Goal: Communication & Community: Answer question/provide support

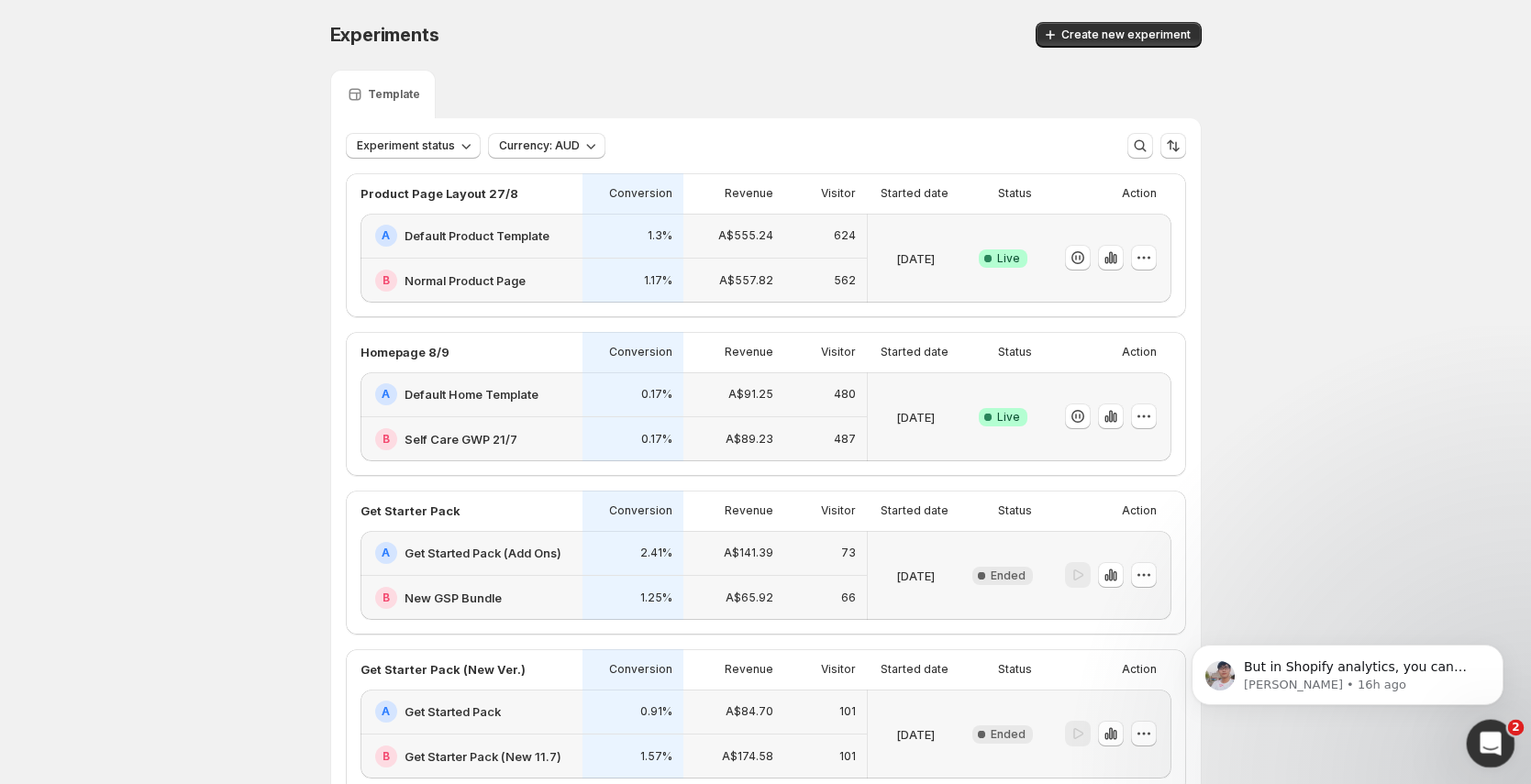
click at [1490, 733] on icon "Open Intercom Messenger" at bounding box center [1488, 741] width 30 height 30
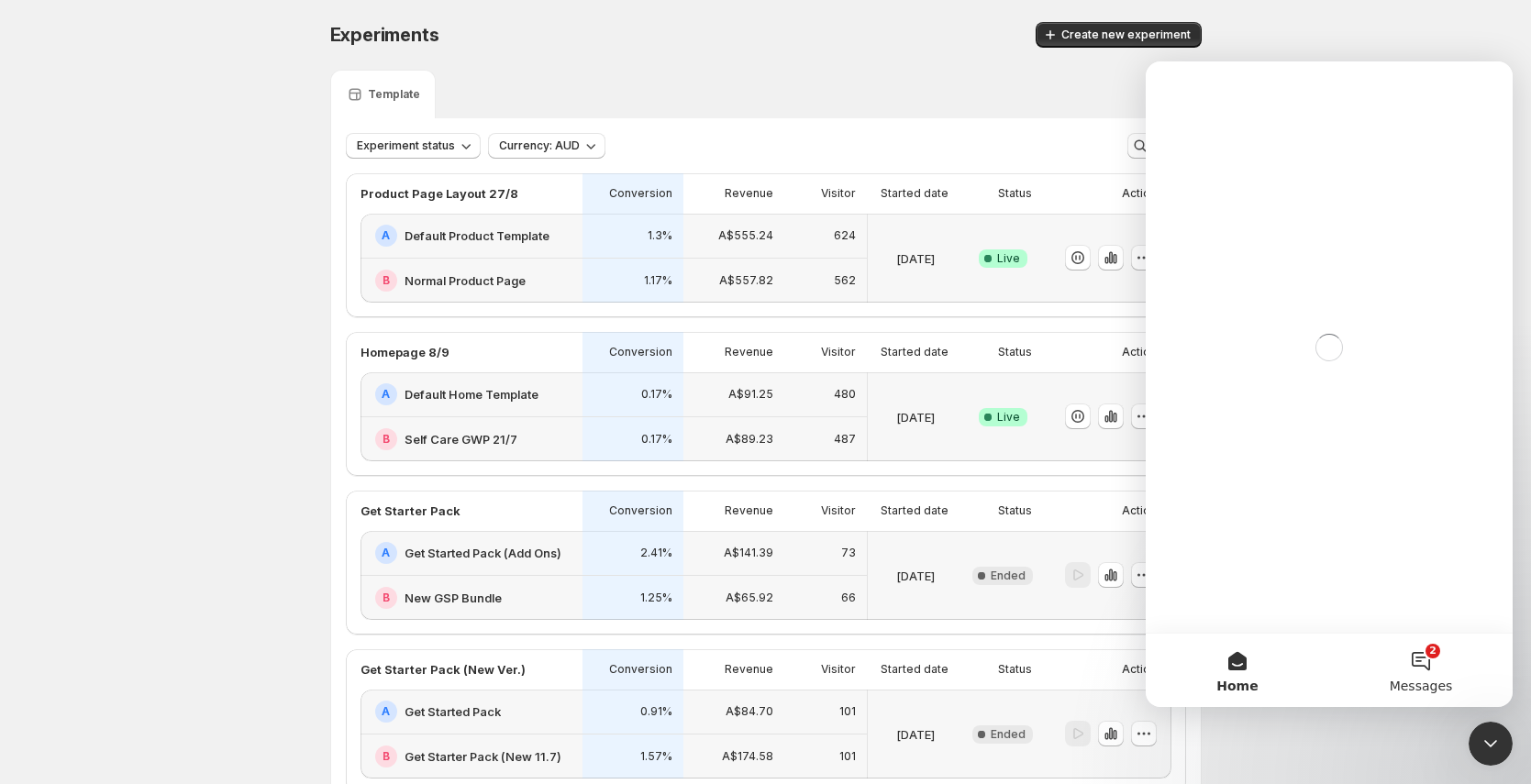
click at [1444, 686] on span "Messages" at bounding box center [1421, 686] width 63 height 13
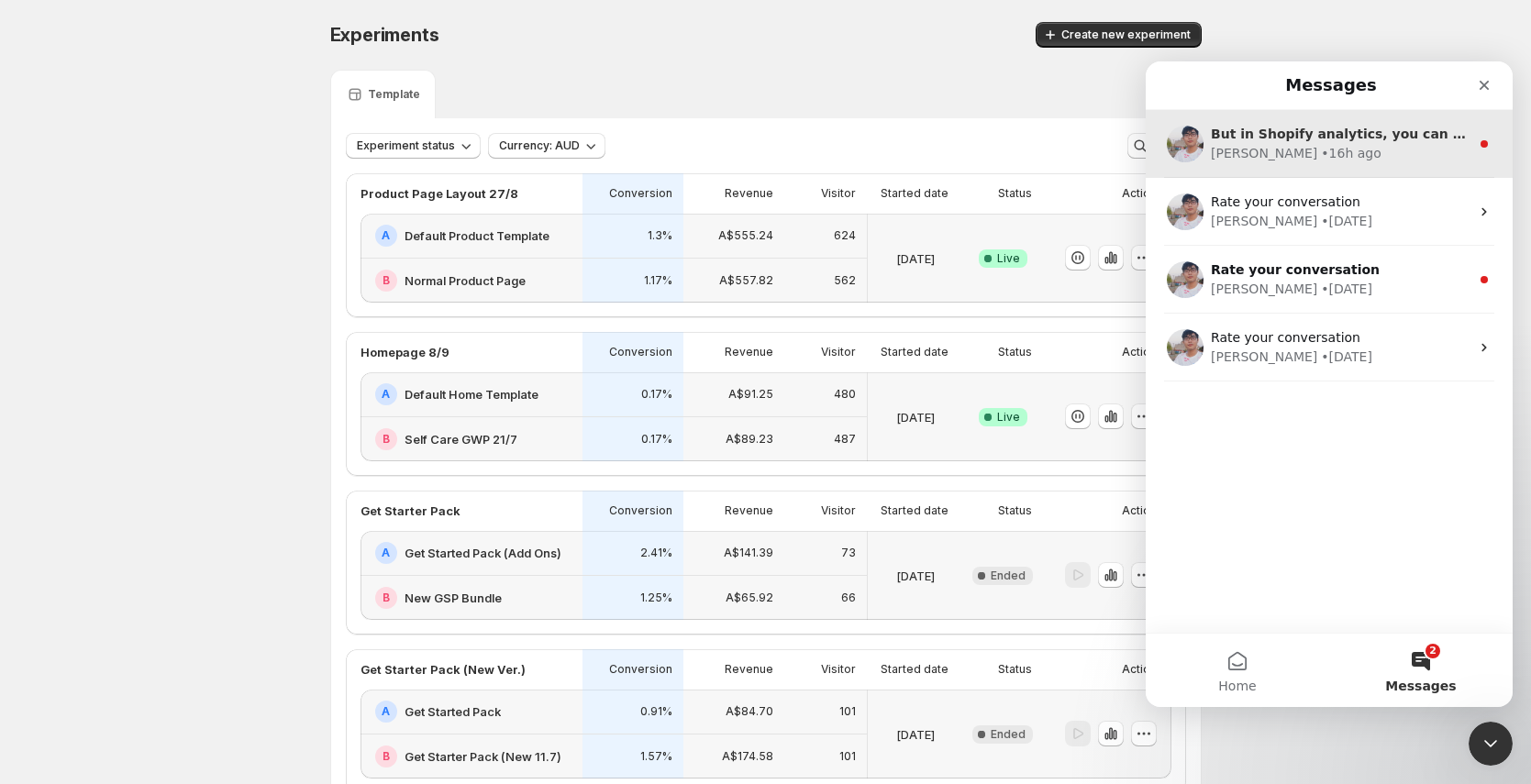
click at [1336, 159] on div "[PERSON_NAME] • 16h ago" at bounding box center [1339, 153] width 259 height 19
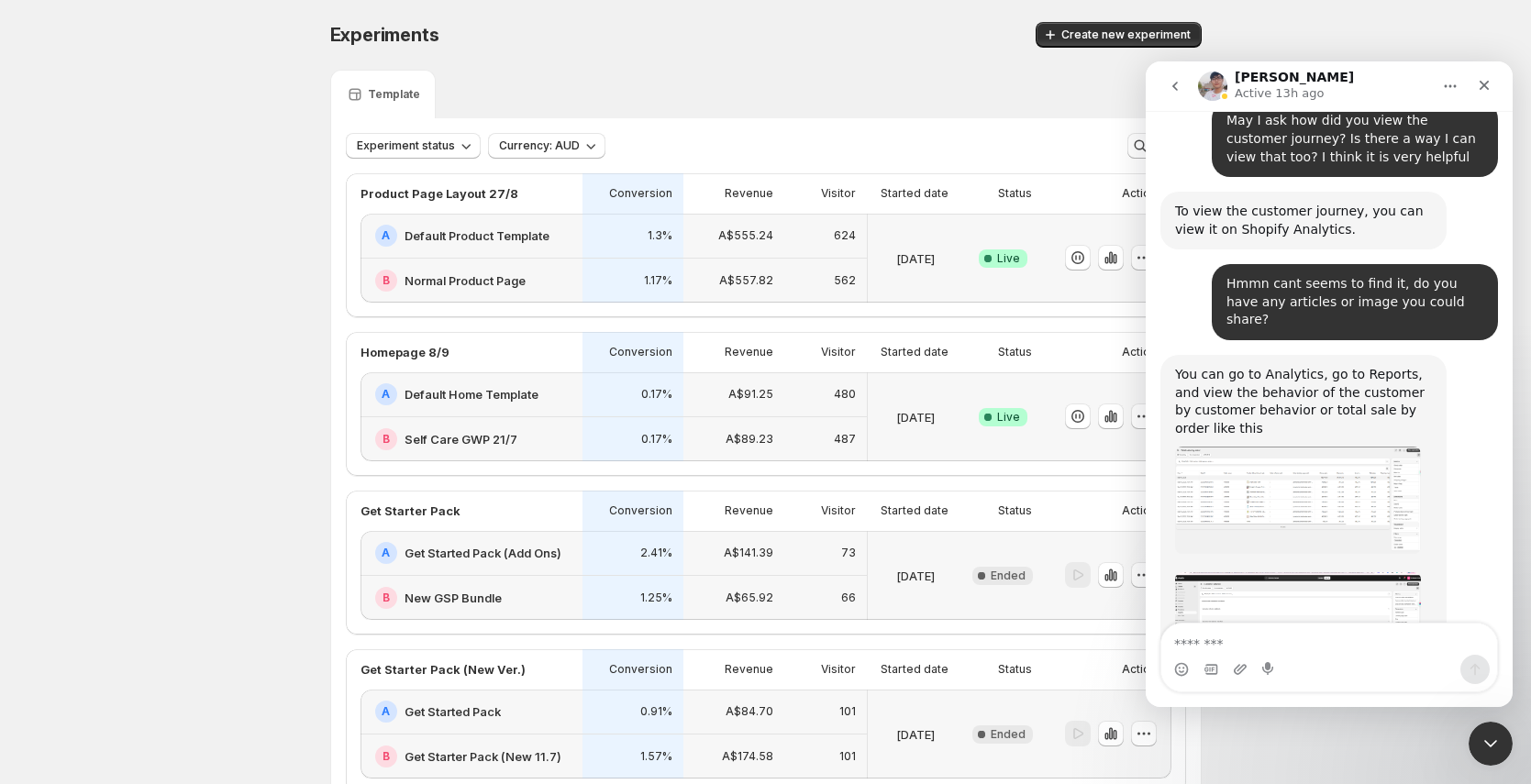
scroll to position [5984, 0]
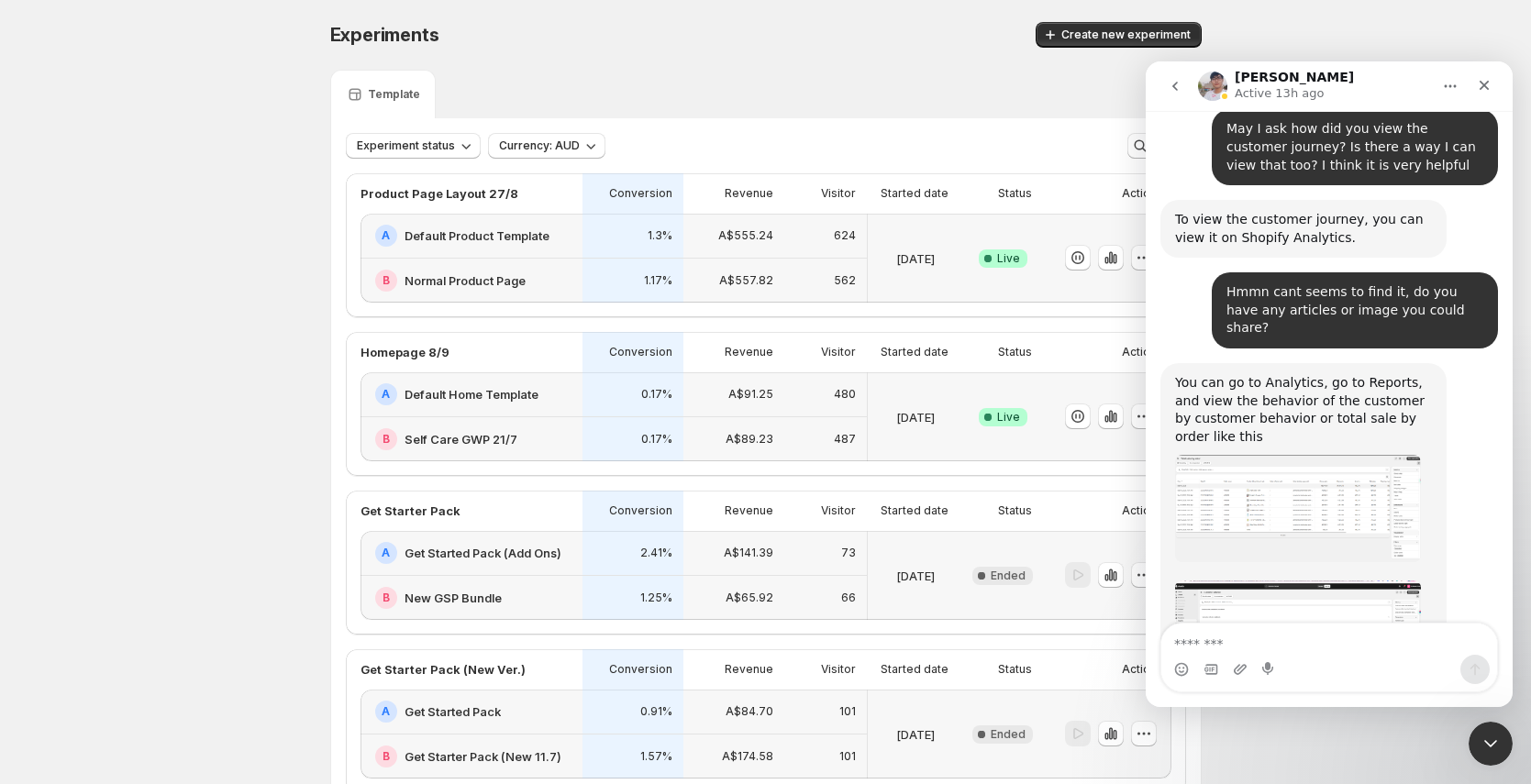
click at [1278, 455] on img "Antony says…" at bounding box center [1297, 509] width 245 height 107
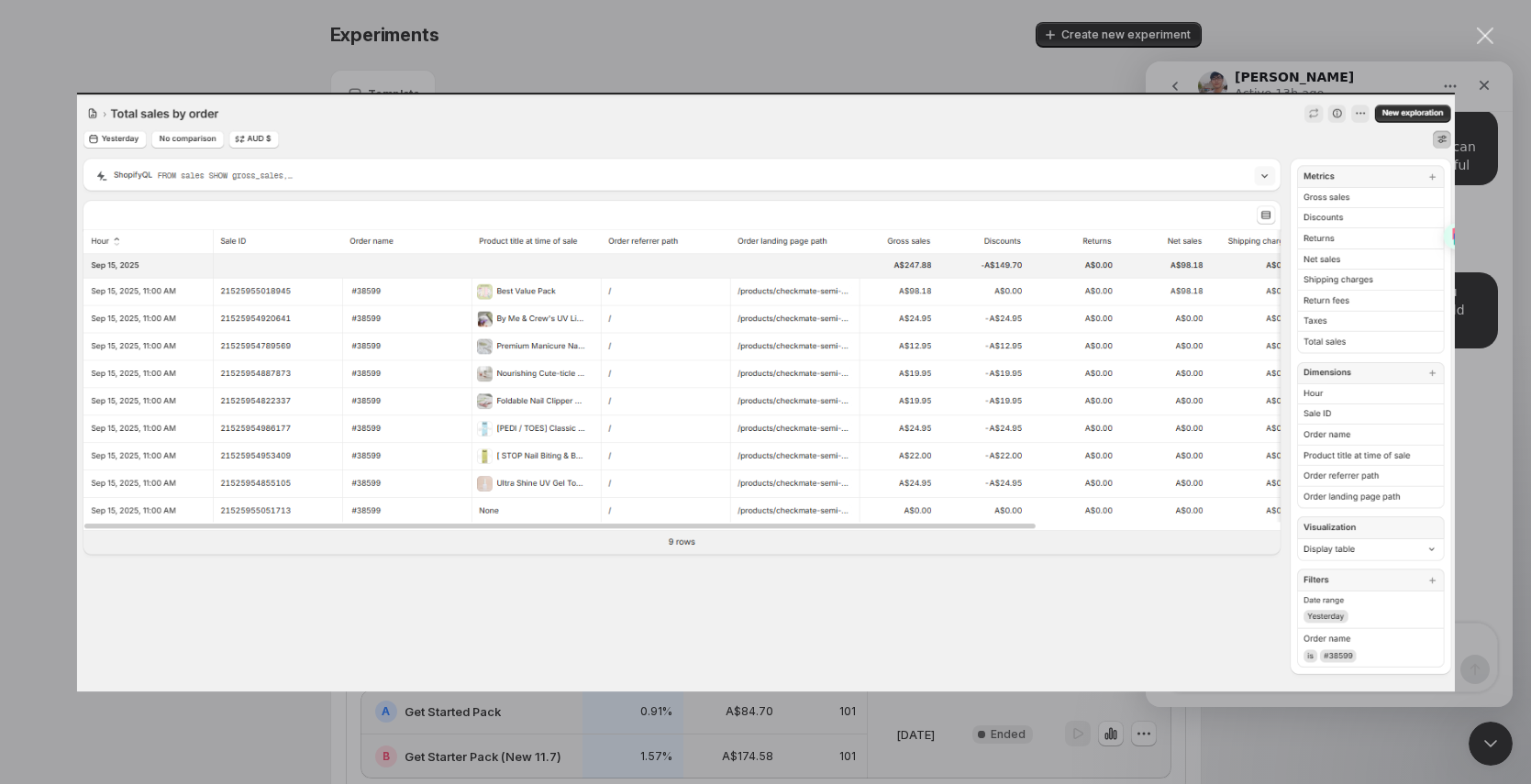
scroll to position [0, 0]
click at [760, 75] on div "Intercom messenger" at bounding box center [766, 392] width 1531 height 784
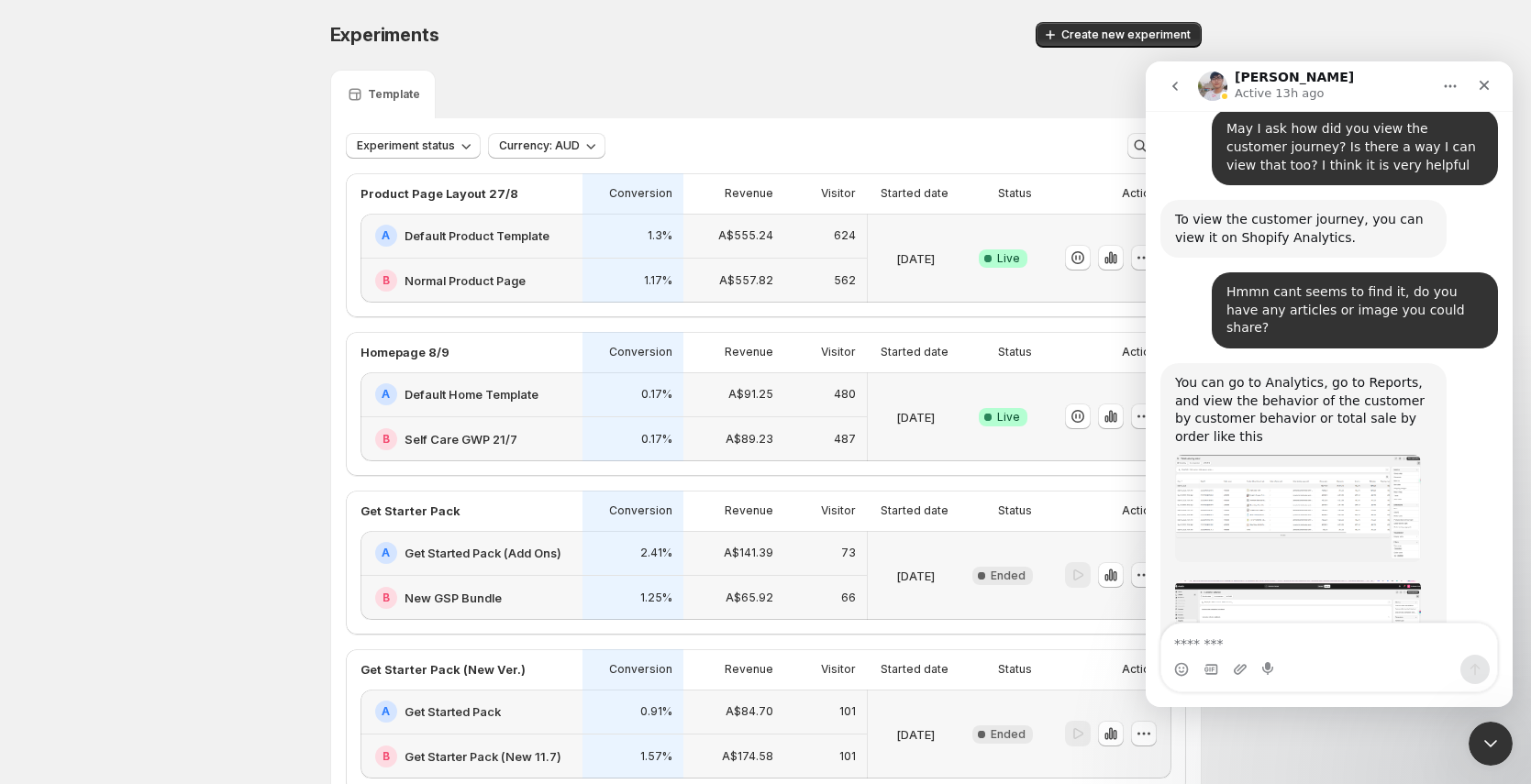
click at [1323, 455] on img "Antony says…" at bounding box center [1297, 509] width 245 height 107
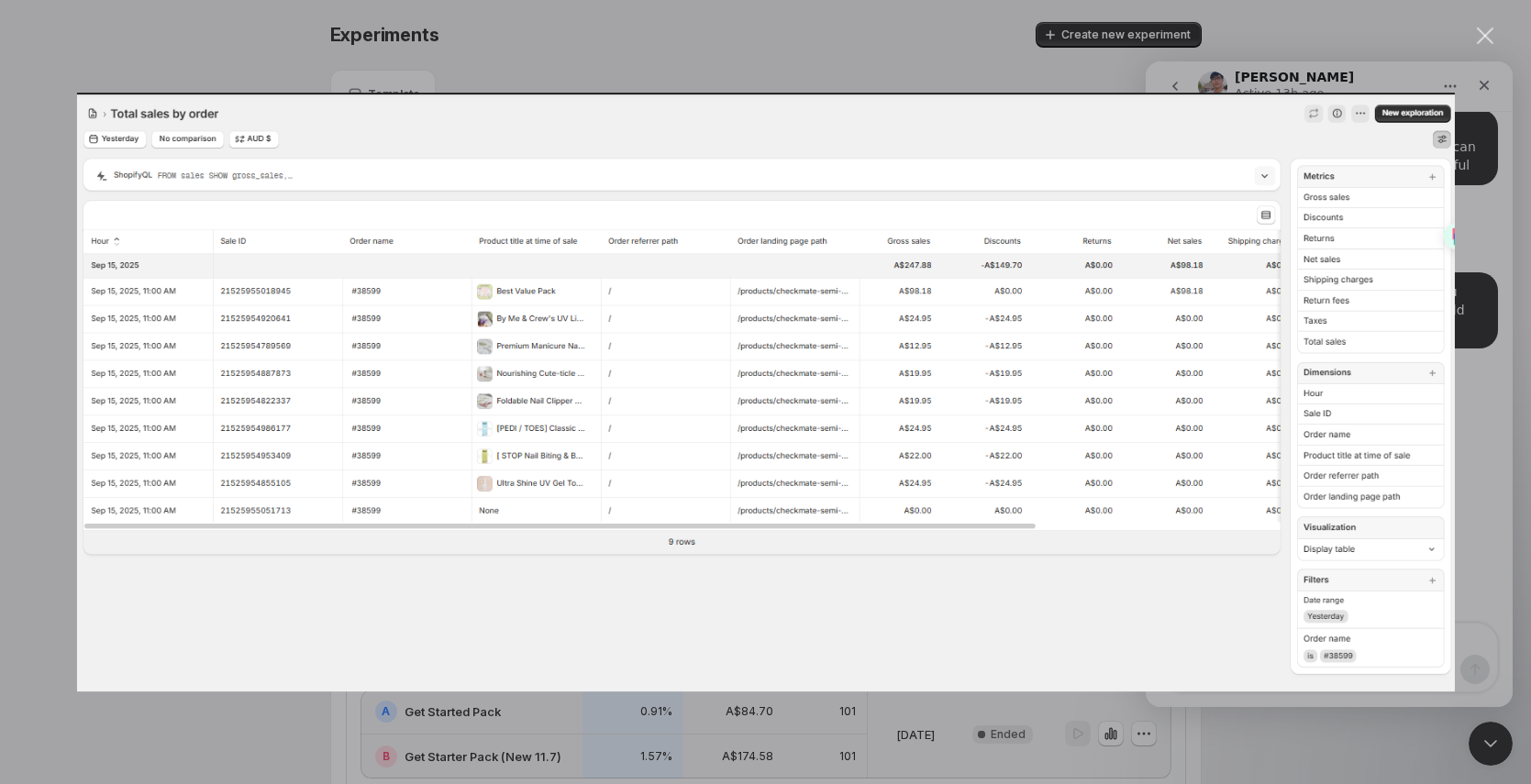
click at [1314, 65] on div "Intercom messenger" at bounding box center [766, 392] width 1531 height 784
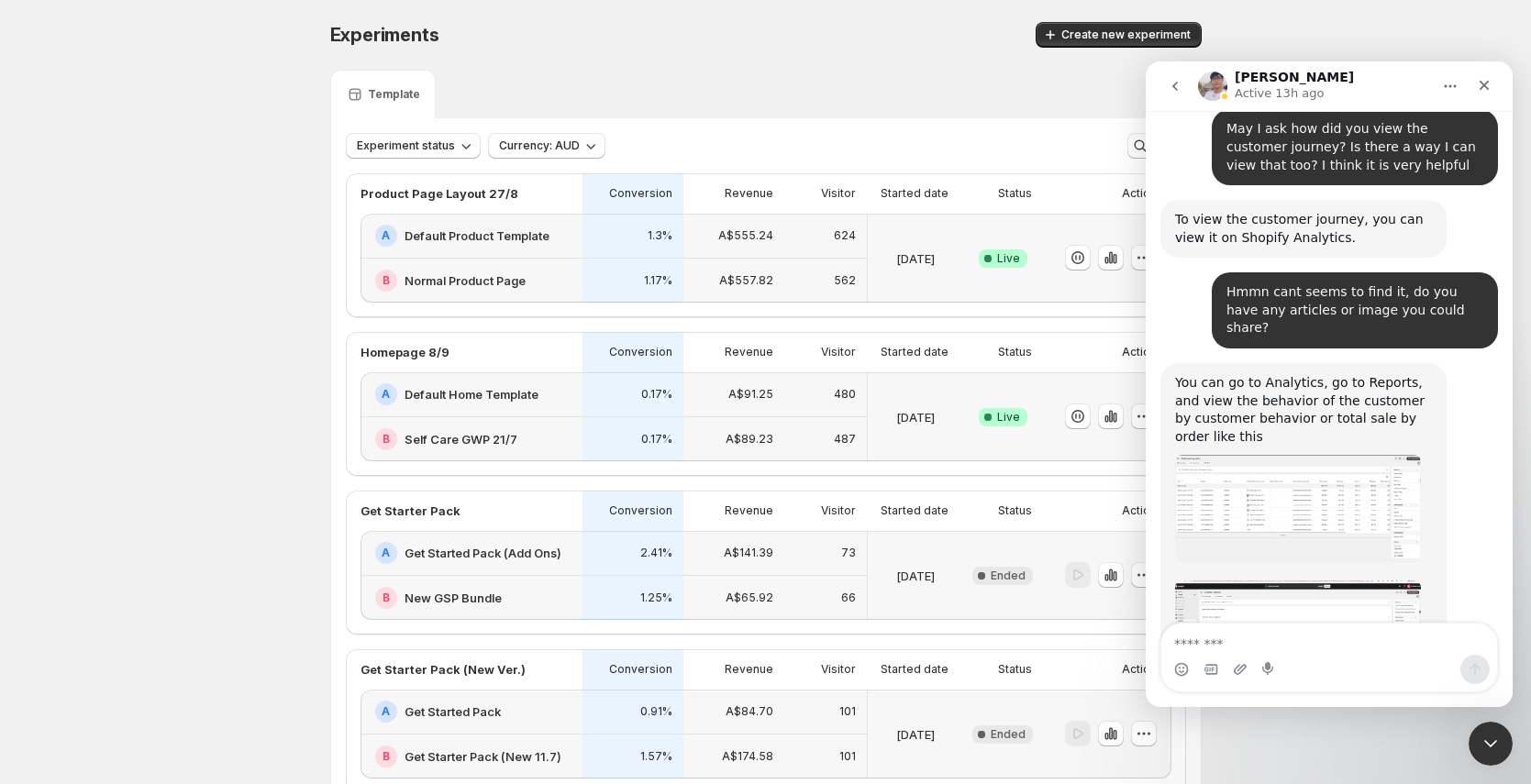
click at [1353, 580] on img "Antony says…" at bounding box center [1297, 641] width 245 height 123
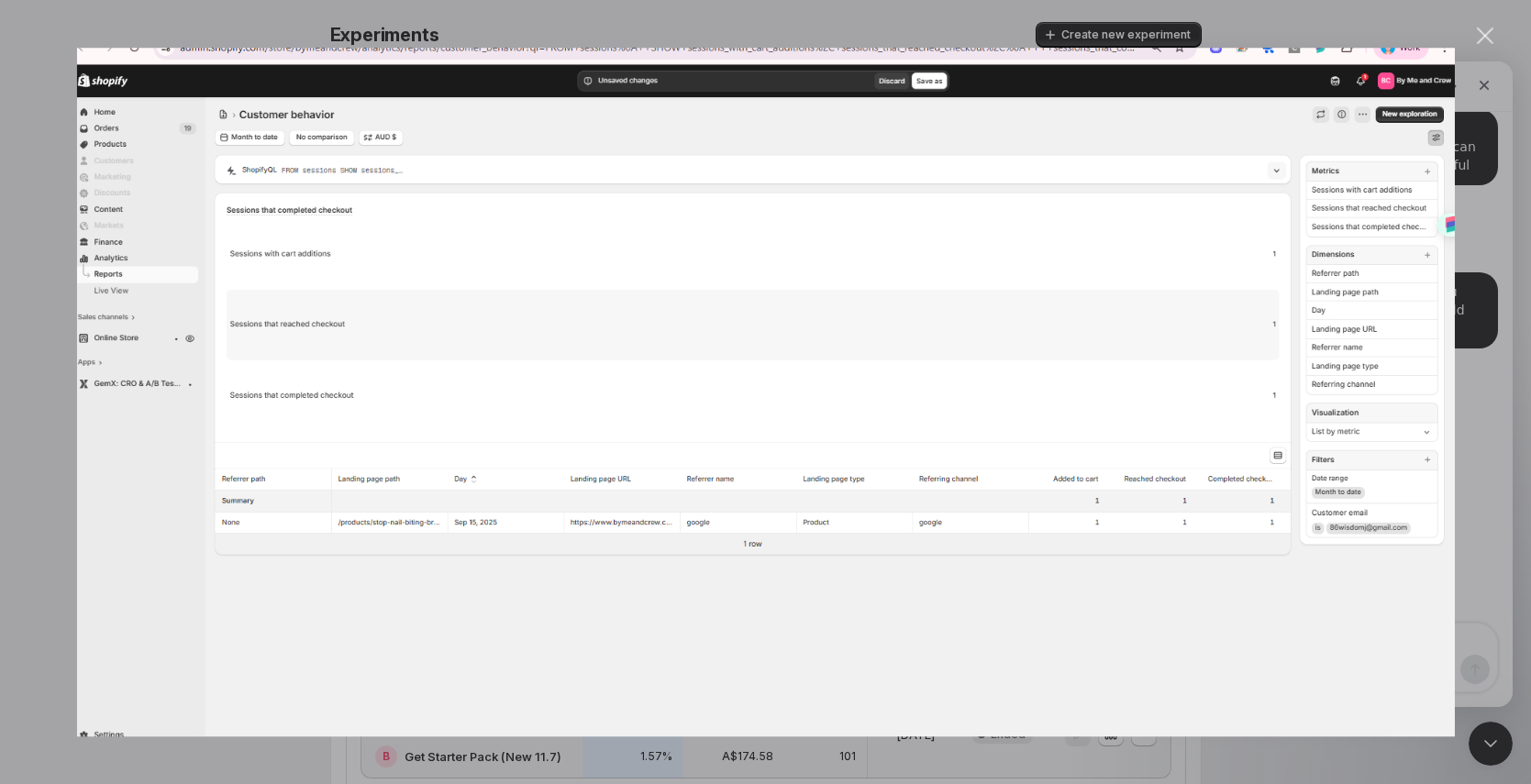
click at [1253, 45] on div "Intercom messenger" at bounding box center [766, 392] width 1531 height 784
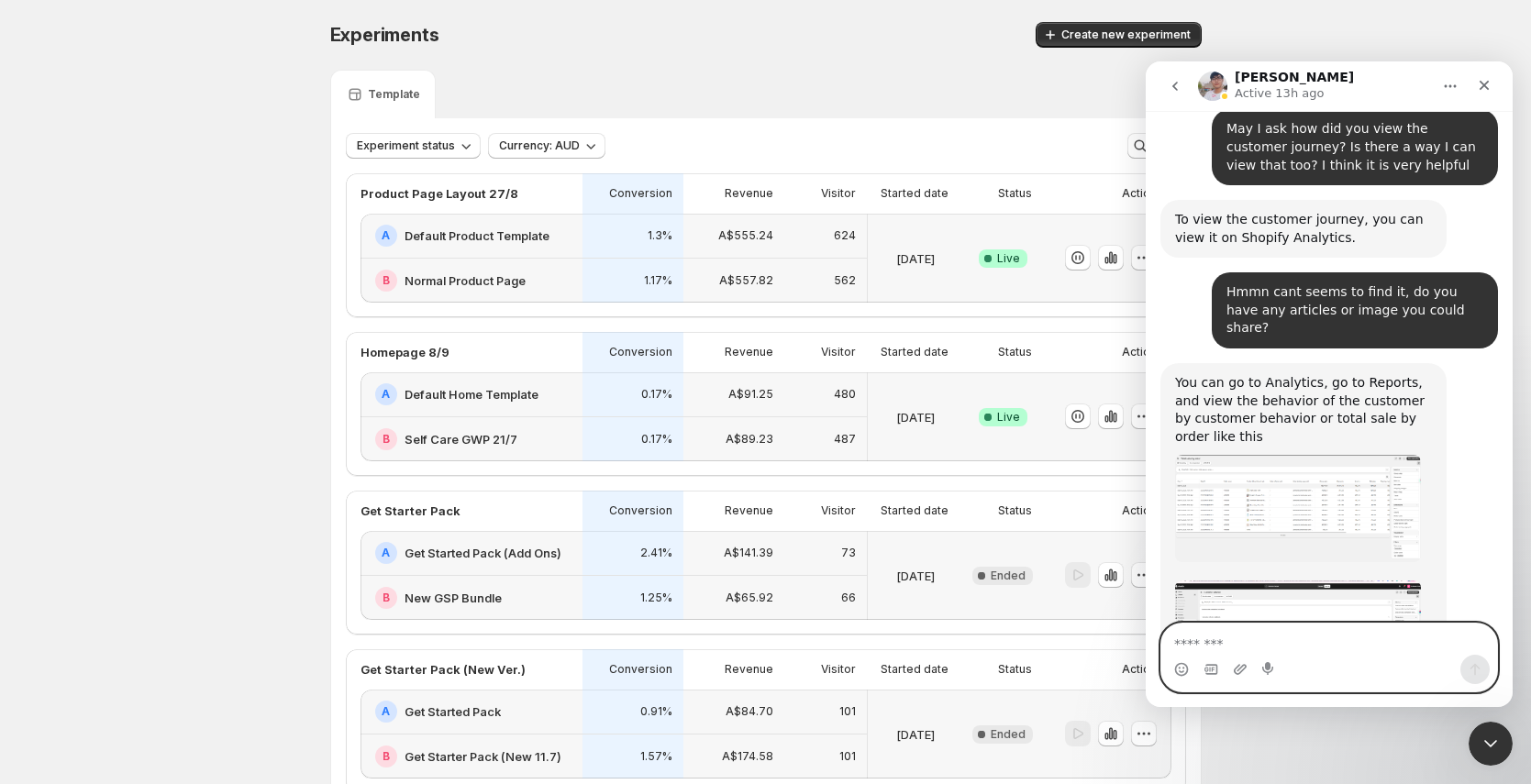
drag, startPoint x: 1270, startPoint y: 634, endPoint x: 1273, endPoint y: 623, distance: 11.4
click at [1270, 633] on textarea "Message…" at bounding box center [1329, 638] width 336 height 31
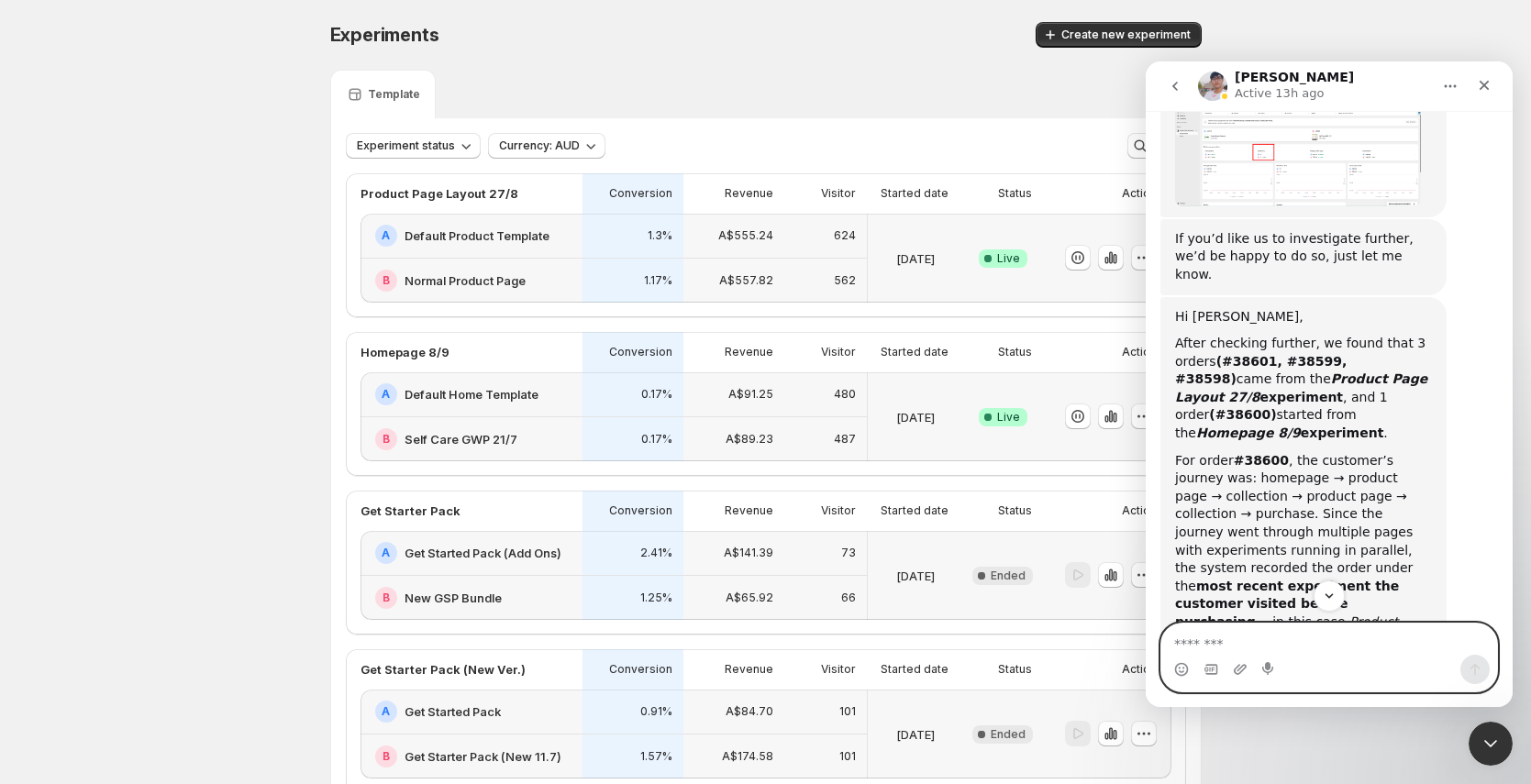
scroll to position [5072, 0]
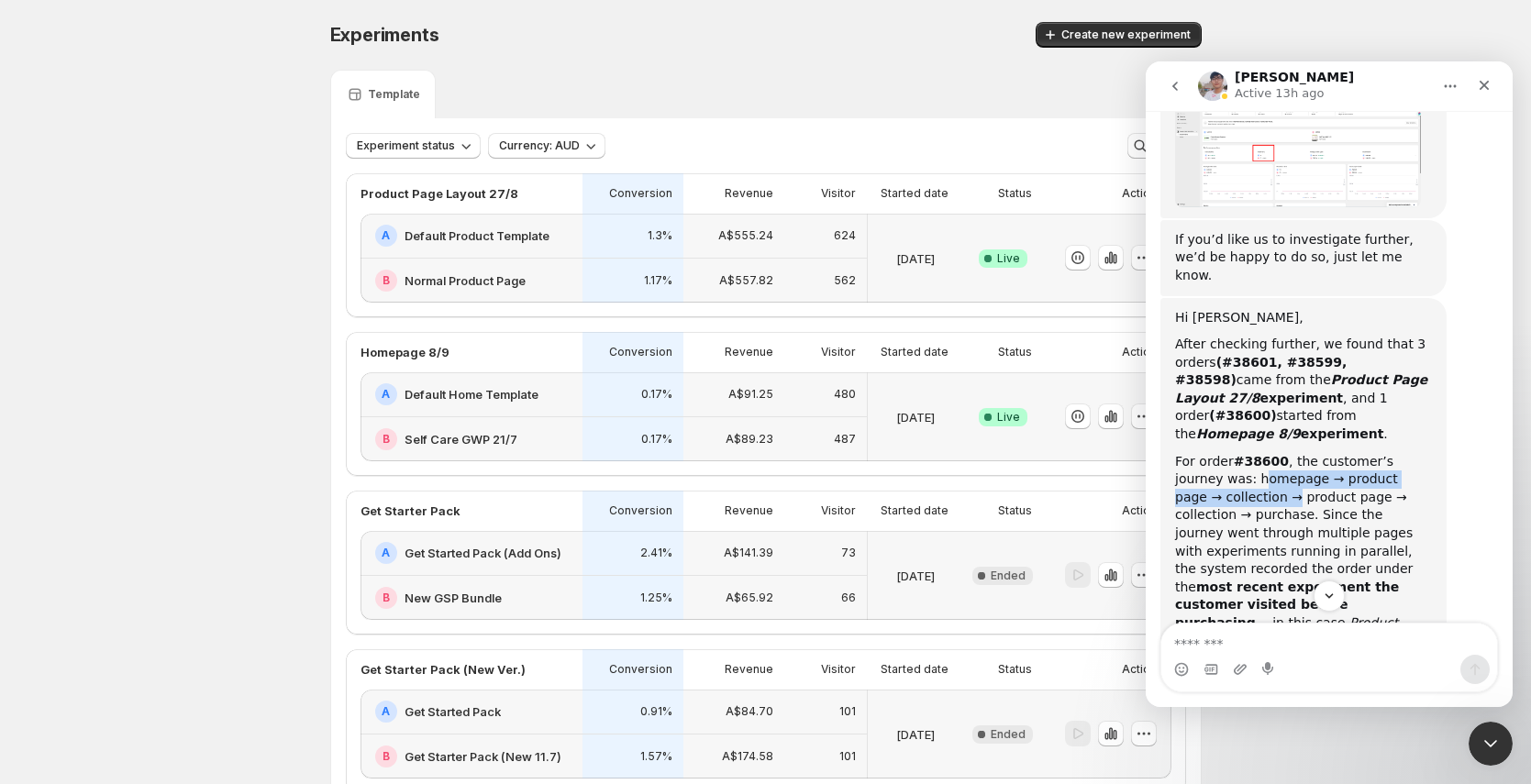
drag, startPoint x: 1210, startPoint y: 246, endPoint x: 1225, endPoint y: 248, distance: 15.1
click at [1248, 453] on div "For order #38600 , the customer’s journey was: homepage → product page → collec…" at bounding box center [1302, 552] width 257 height 198
drag, startPoint x: 1175, startPoint y: 229, endPoint x: 1232, endPoint y: 279, distance: 75.8
click at [1232, 453] on div "For order #38600 , the customer’s journey was: homepage → product page → collec…" at bounding box center [1302, 552] width 257 height 198
copy div "For order #38600 , the customer’s journey was: homepage → product page → collec…"
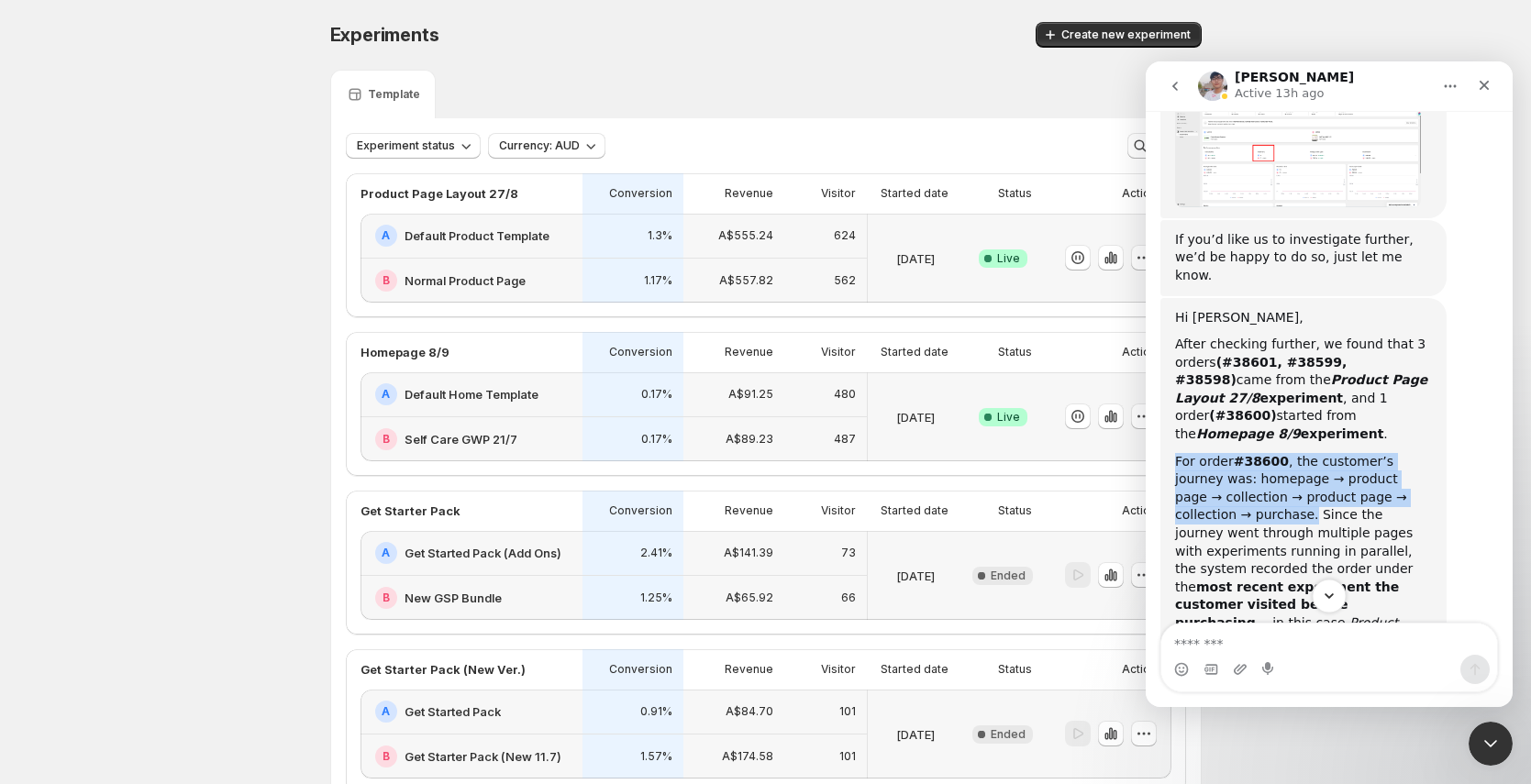
click at [1332, 591] on icon "Scroll to bottom" at bounding box center [1330, 596] width 17 height 17
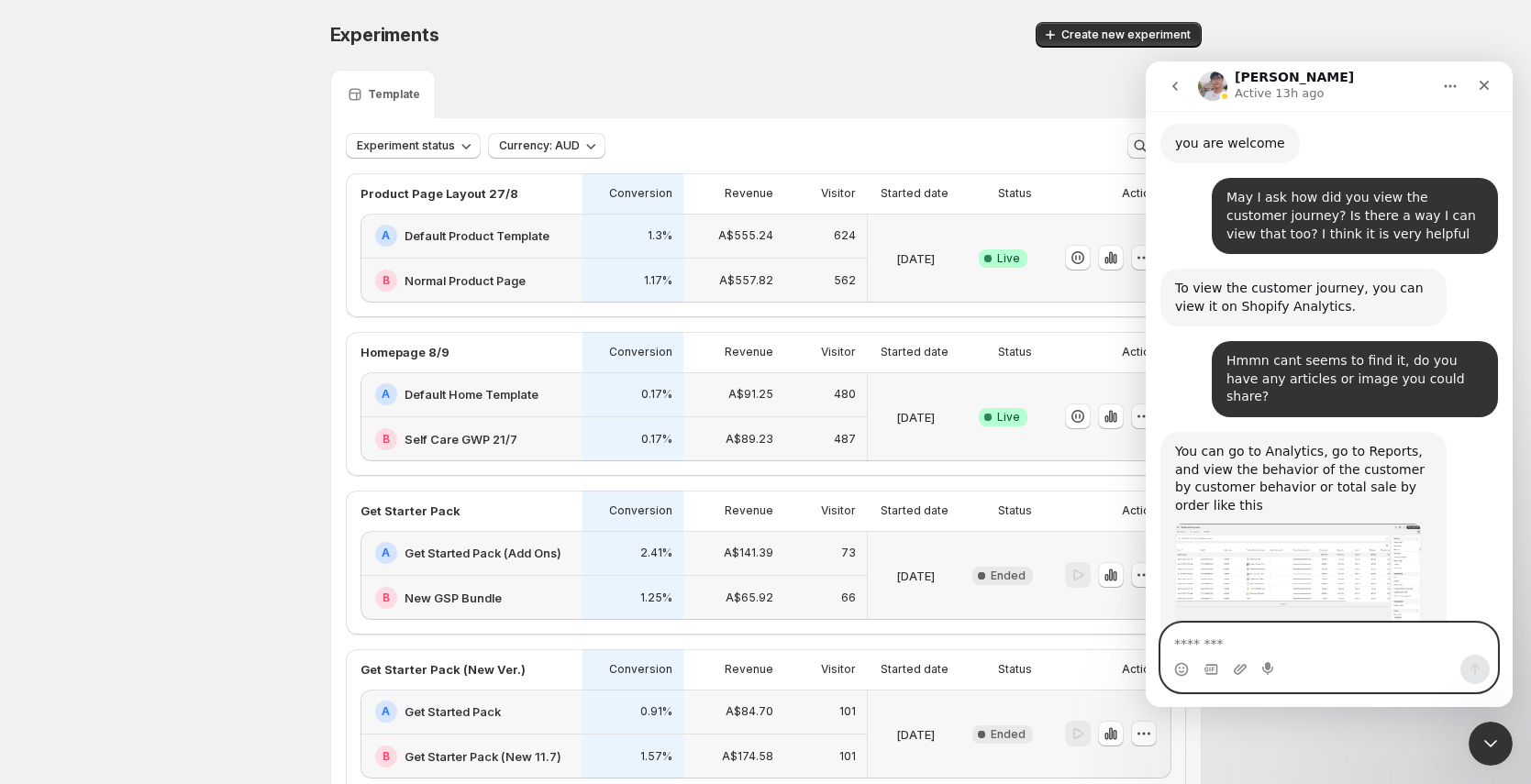
click at [1274, 636] on textarea "Message…" at bounding box center [1329, 638] width 336 height 31
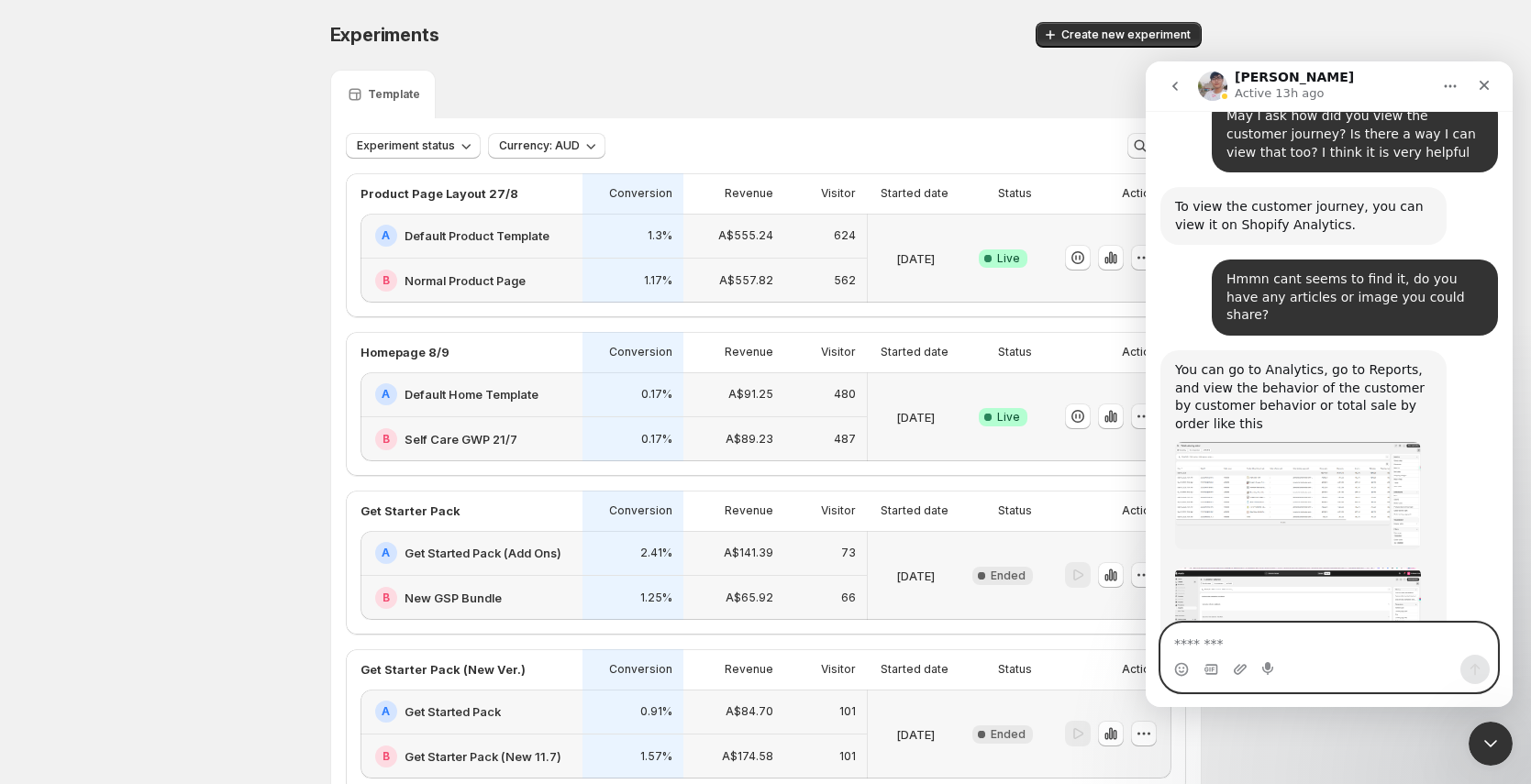
scroll to position [6003, 0]
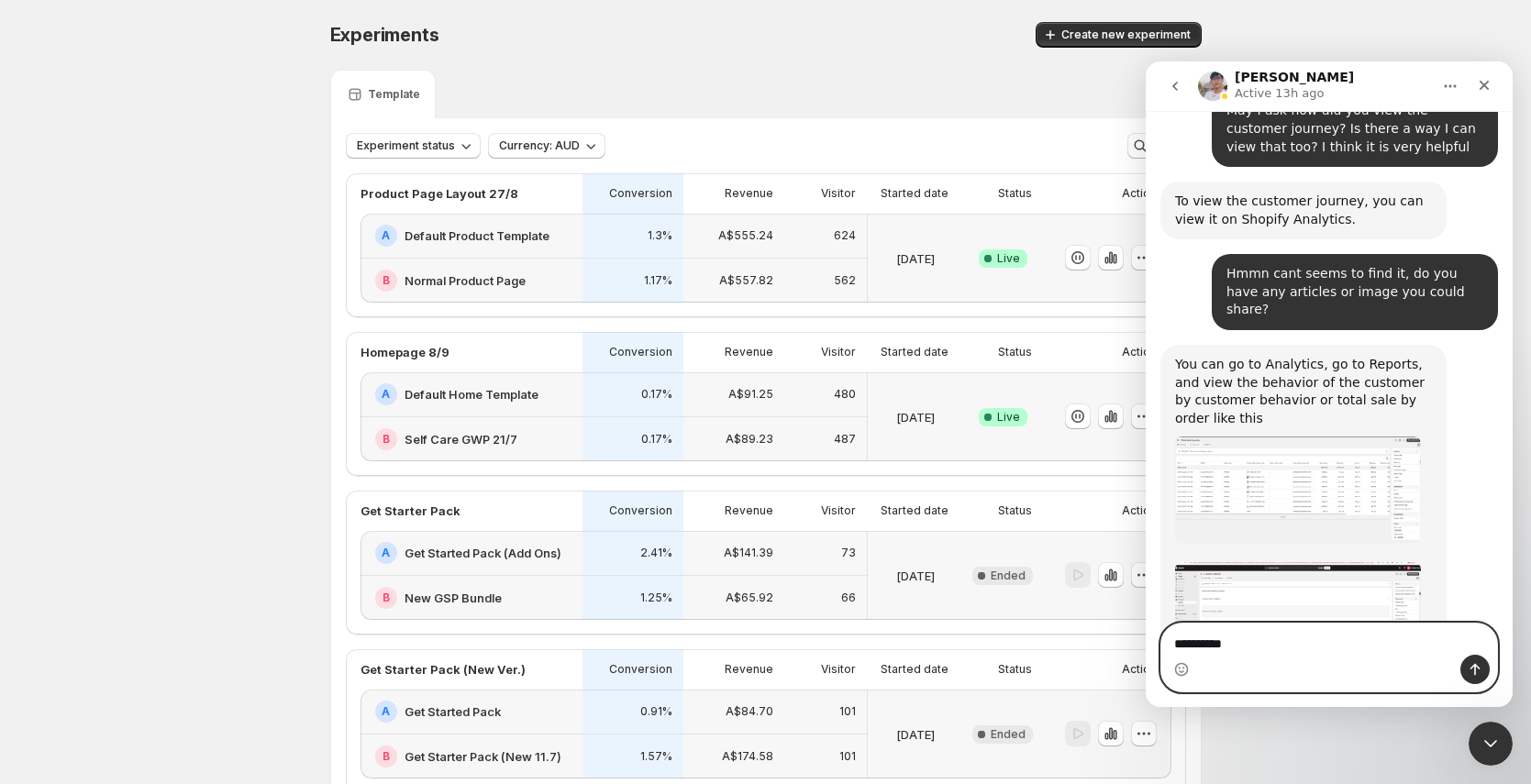
type textarea "**********"
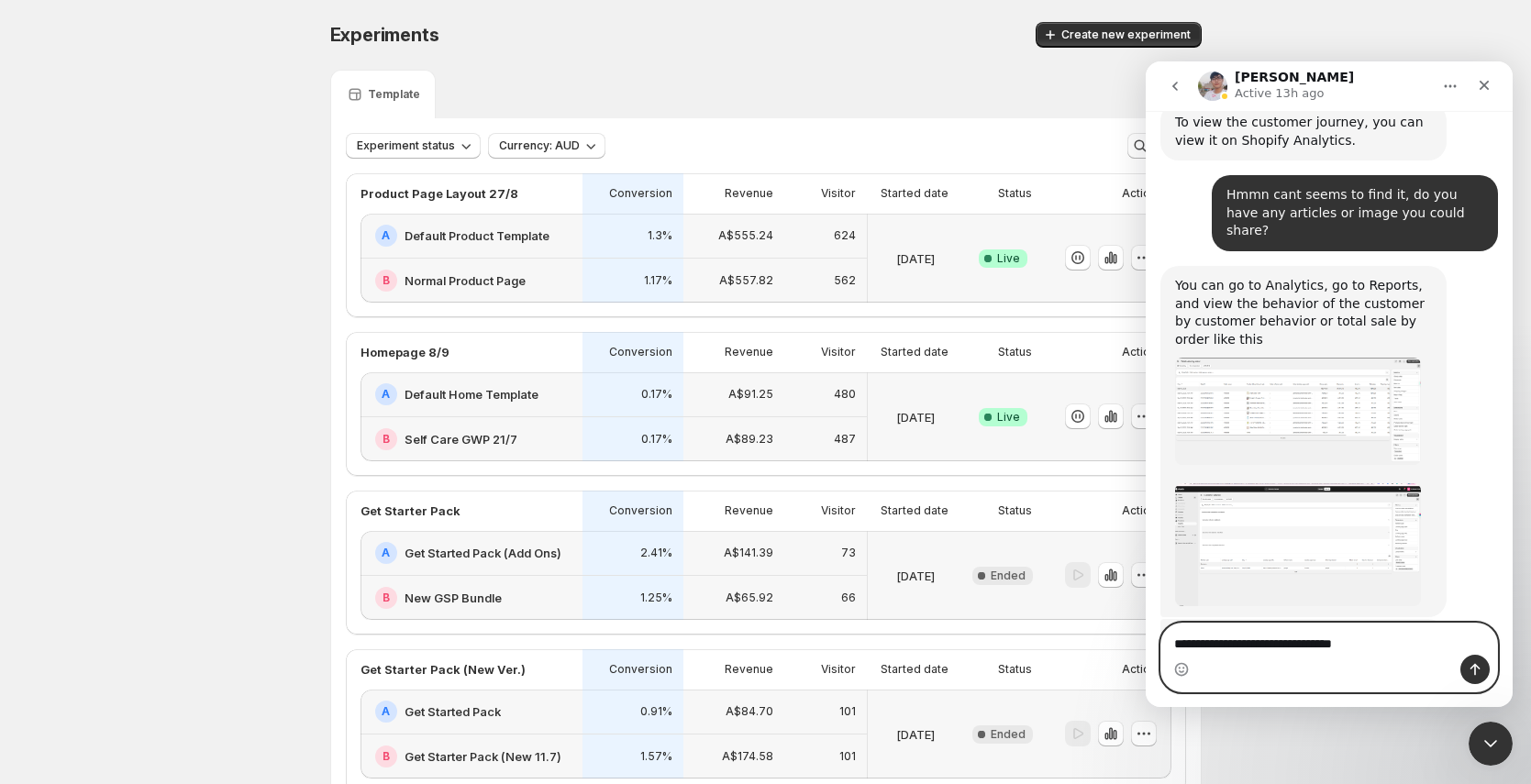
type textarea "**********"
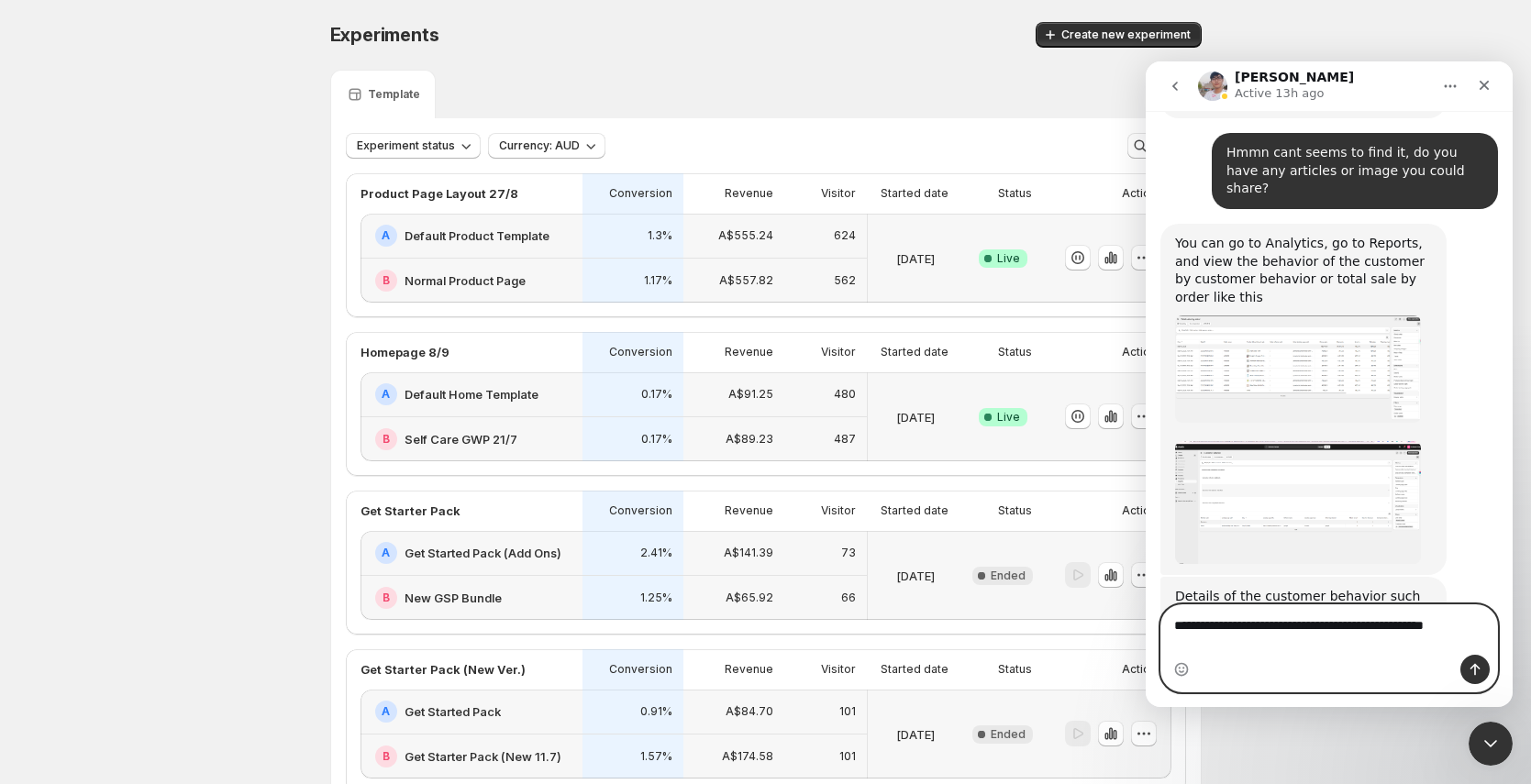
scroll to position [6142, 0]
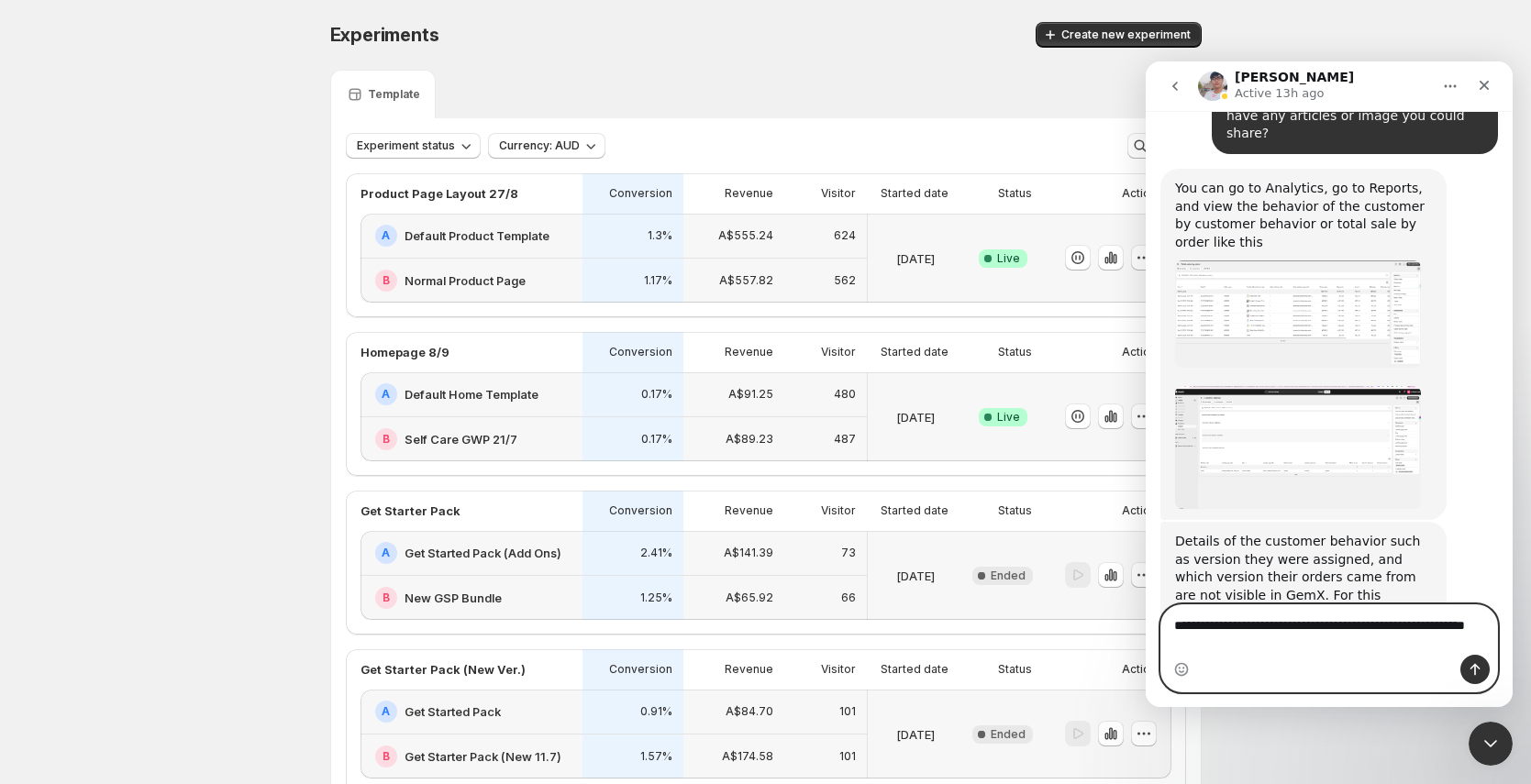
paste textarea "**********"
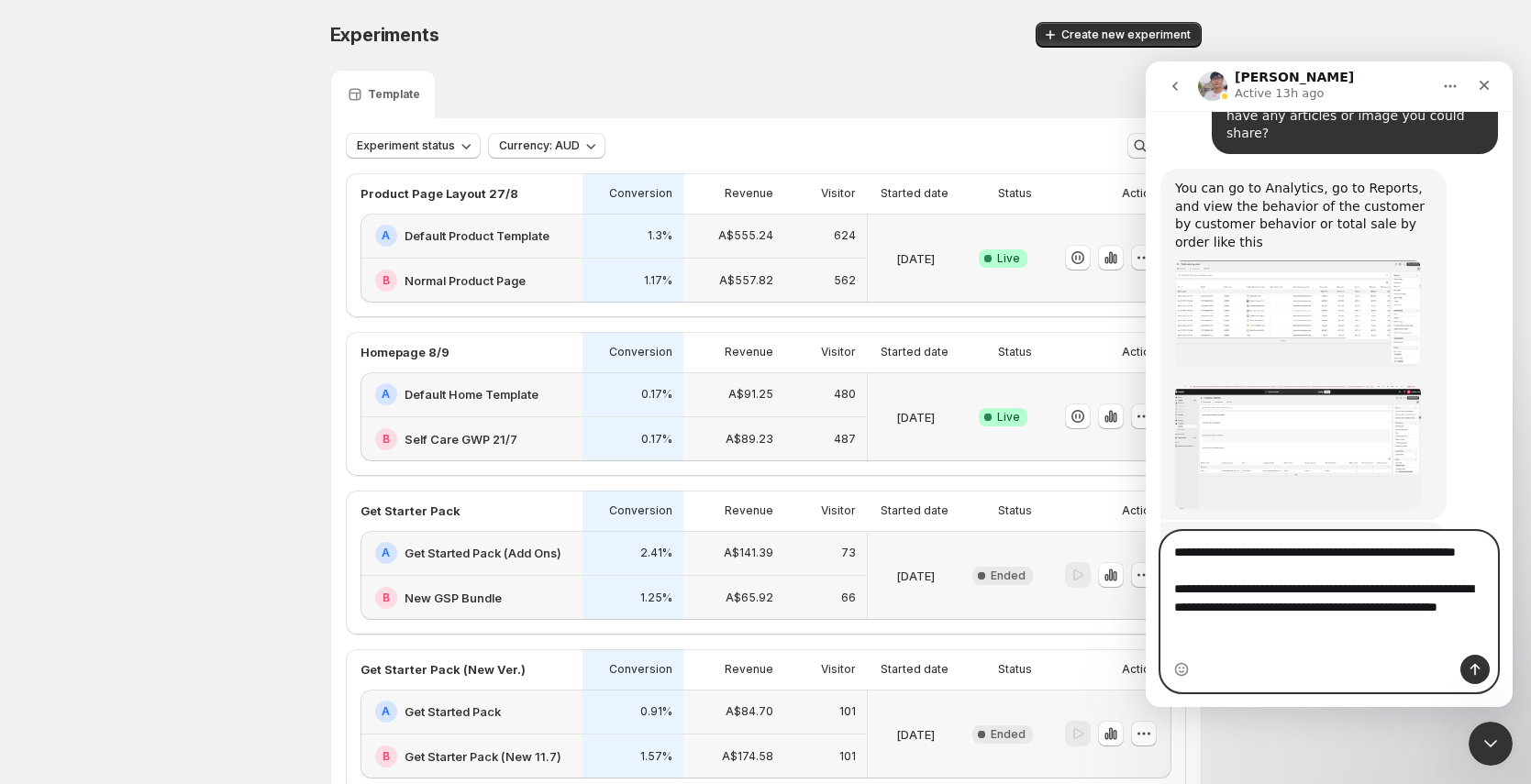
scroll to position [6216, 0]
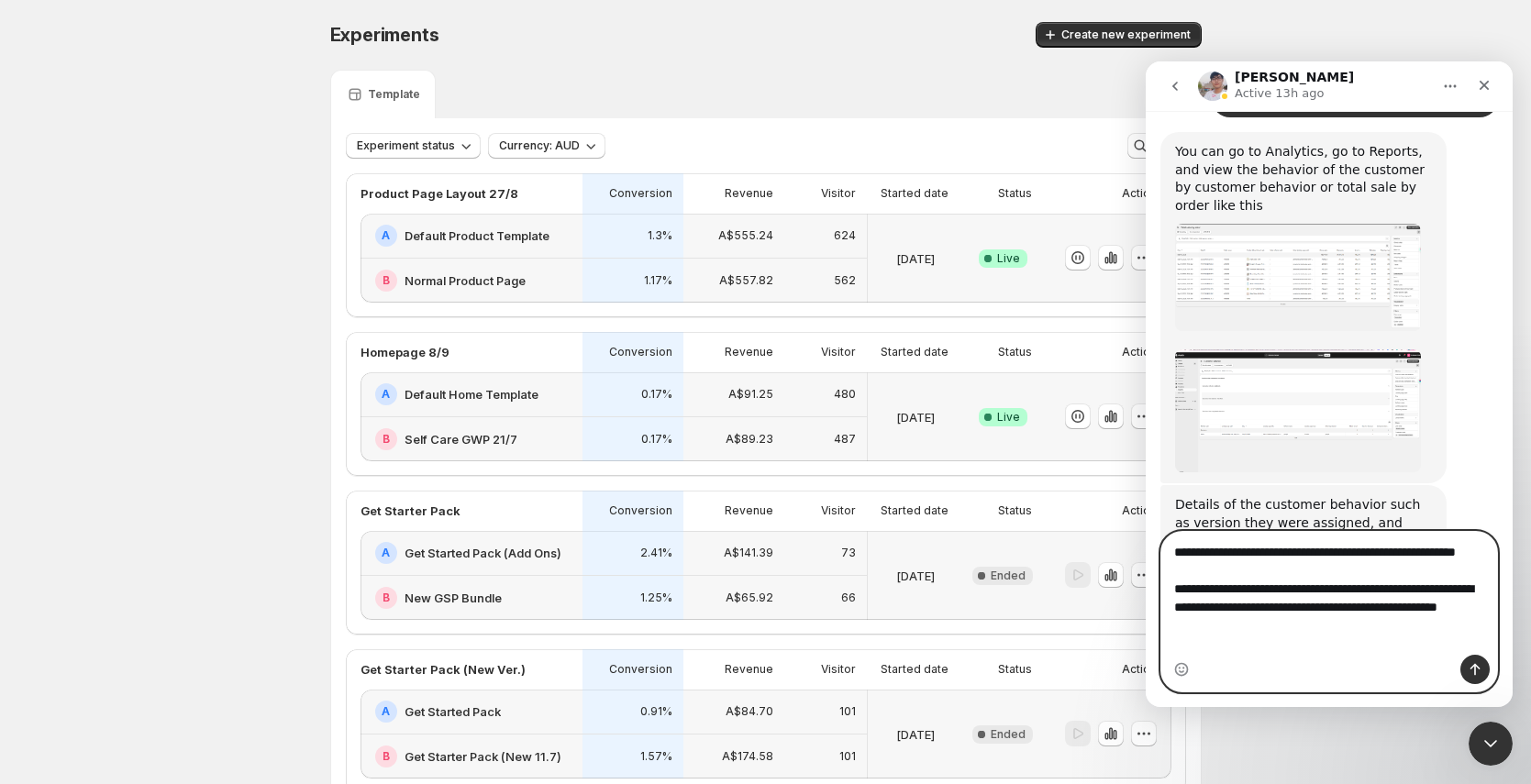
type textarea "**********"
click at [1475, 660] on button "Send a message…" at bounding box center [1475, 668] width 29 height 29
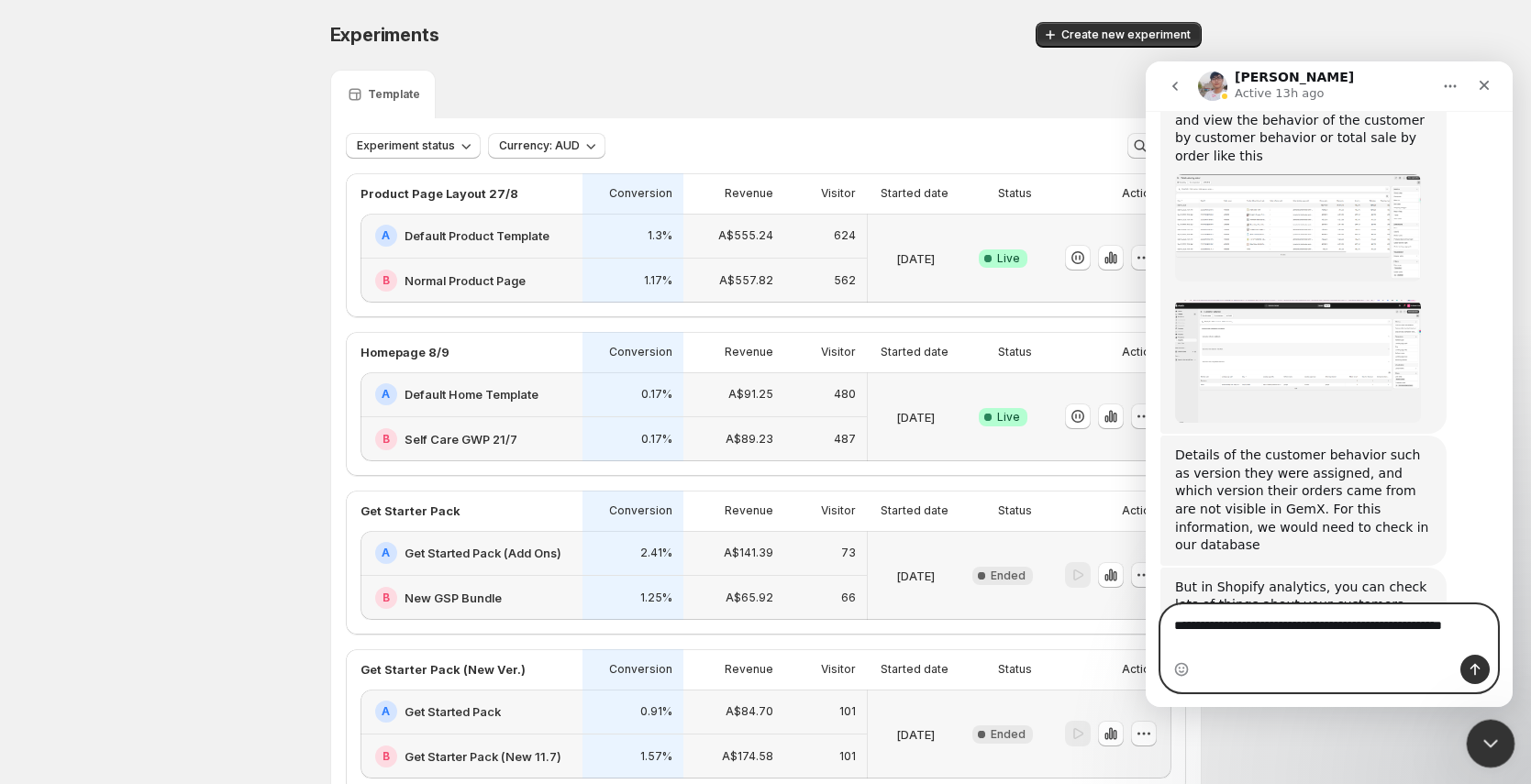
scroll to position [6283, 0]
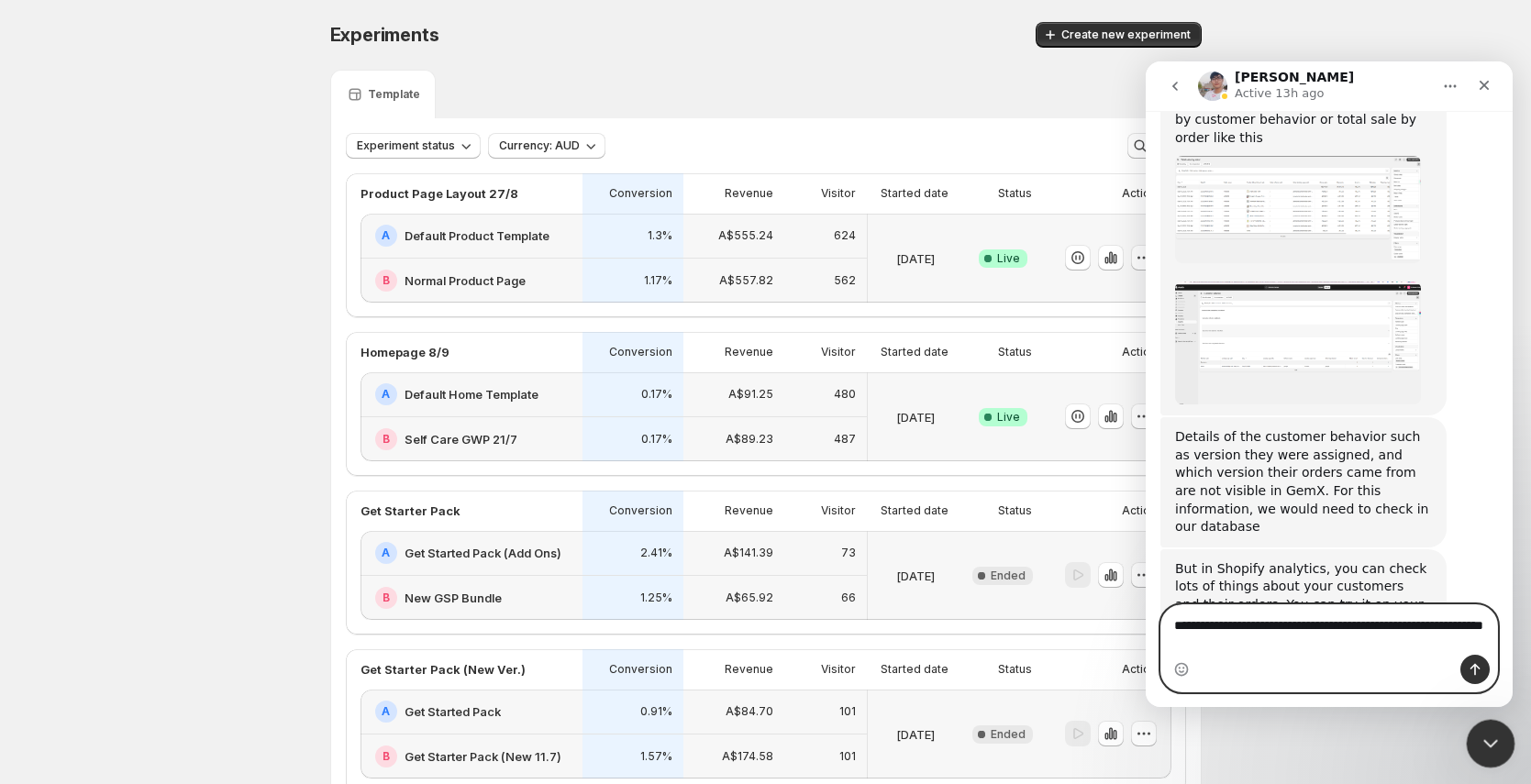
type textarea "**********"
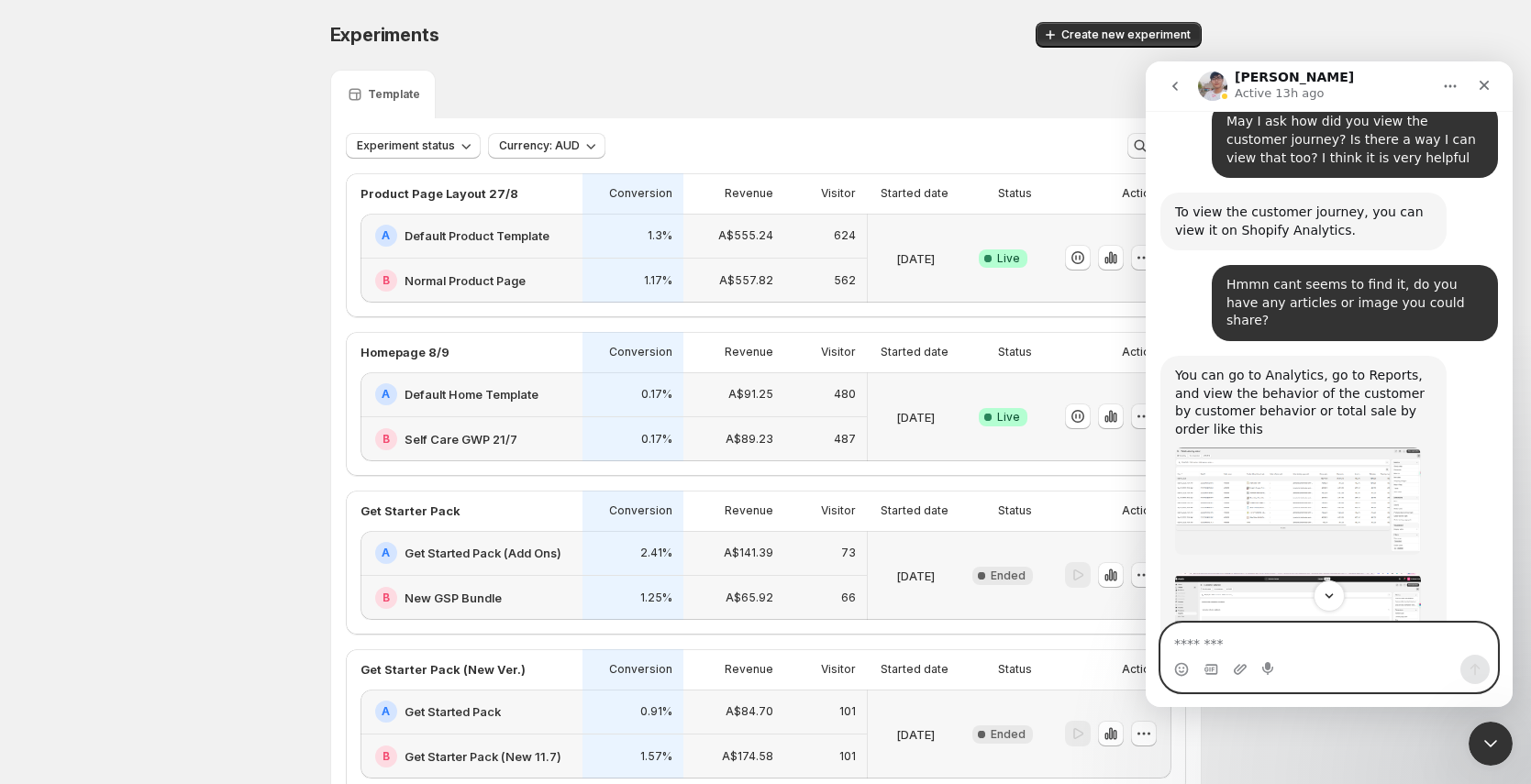
scroll to position [5912, 0]
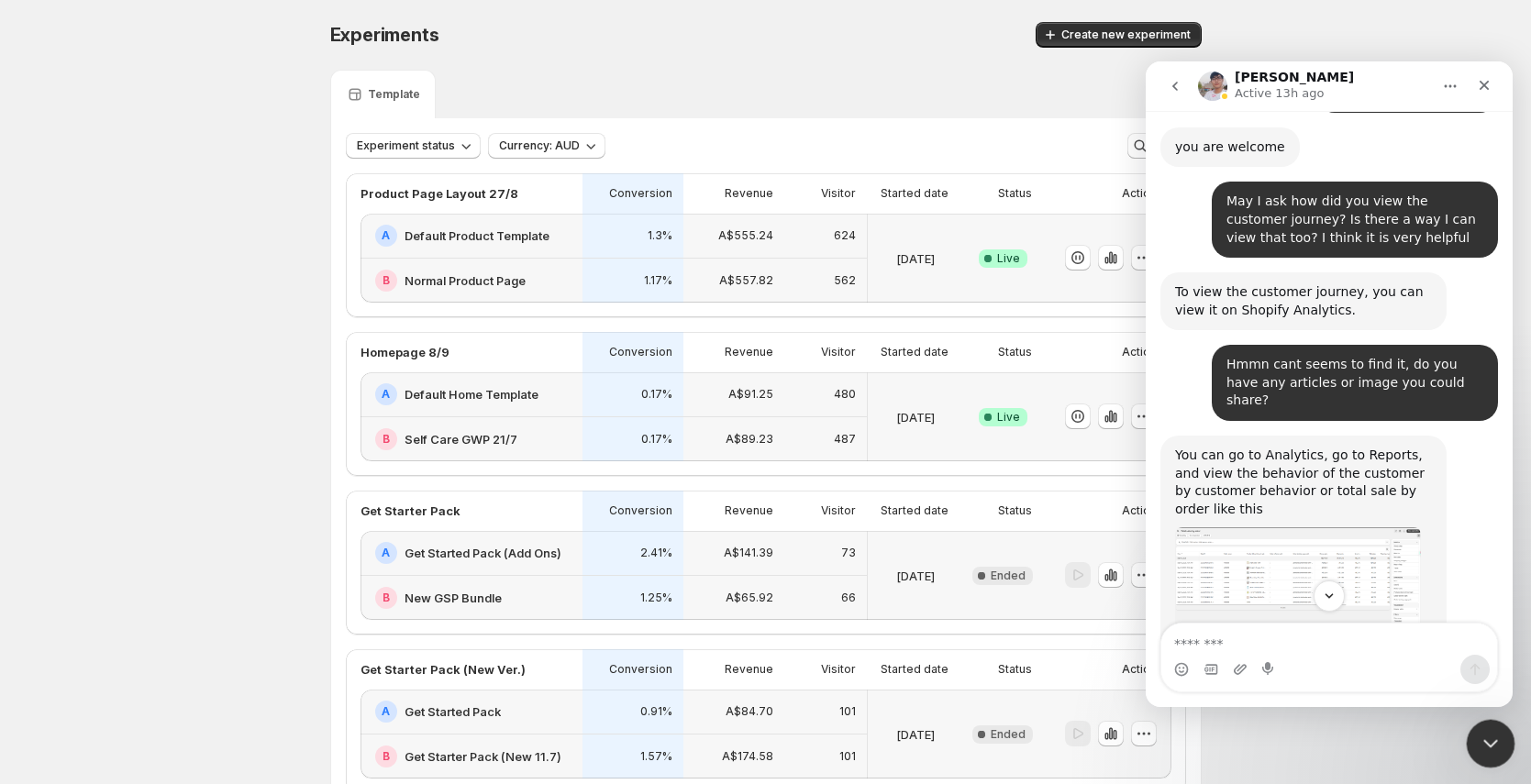
click at [1497, 726] on div "Close Intercom Messenger" at bounding box center [1488, 741] width 44 height 44
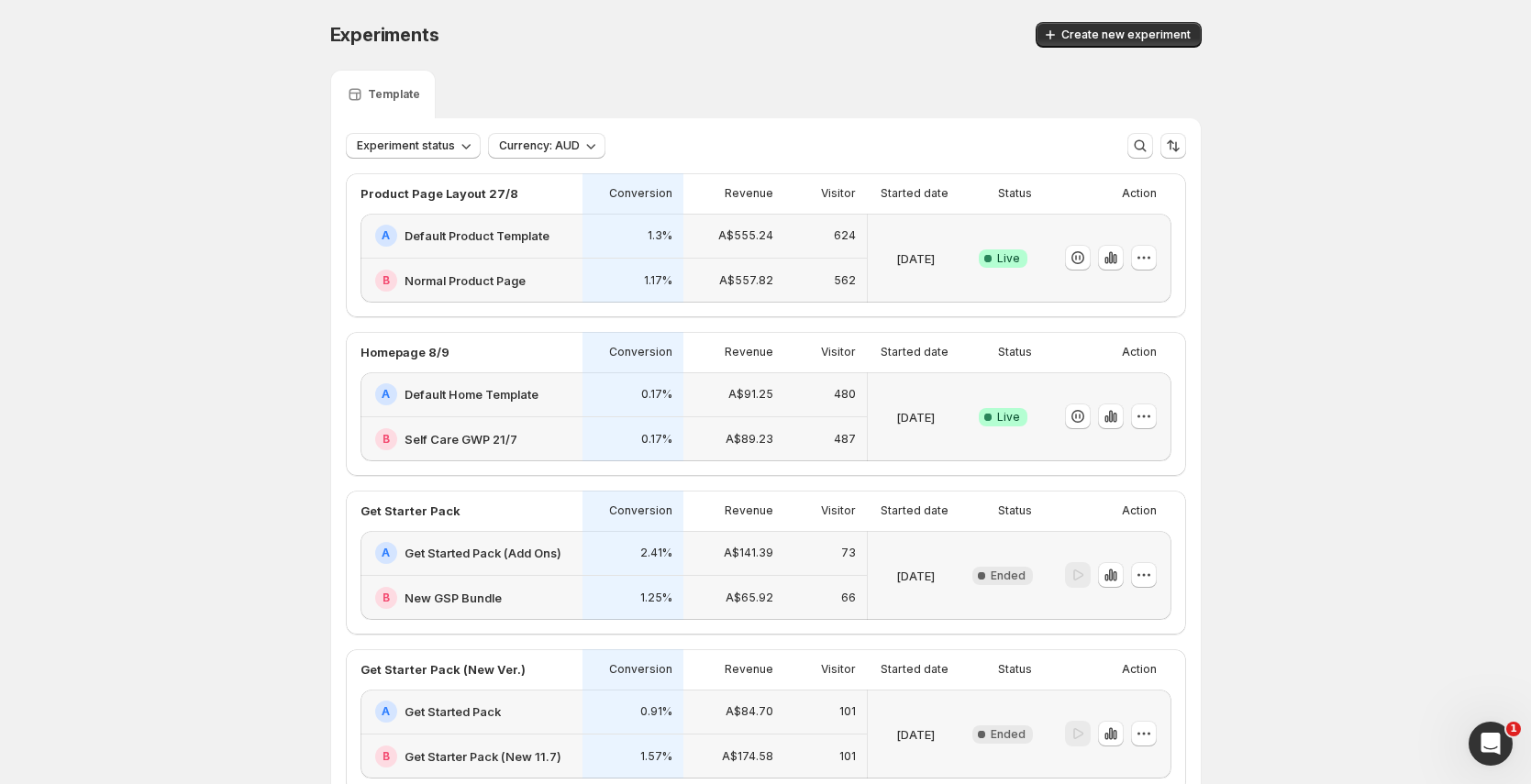
scroll to position [5465, 0]
